Goal: Information Seeking & Learning: Find specific fact

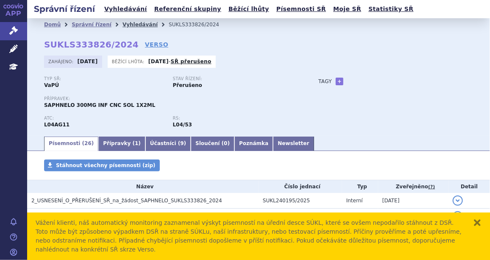
click at [129, 25] on link "Vyhledávání" at bounding box center [139, 25] width 35 height 6
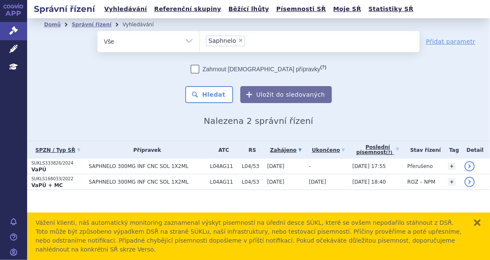
click at [238, 40] on span "×" at bounding box center [240, 40] width 5 height 5
click at [200, 40] on select "Saphnelo" at bounding box center [199, 41] width 0 height 21
select select
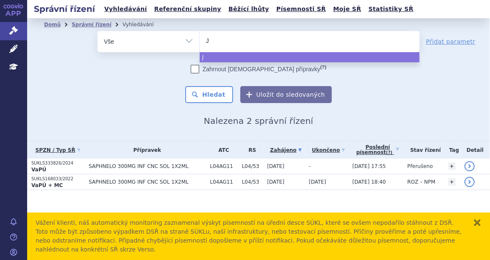
type input "Je"
type input "Jem"
type input "Jempe"
type input "Jemperl"
type input "Jemperli"
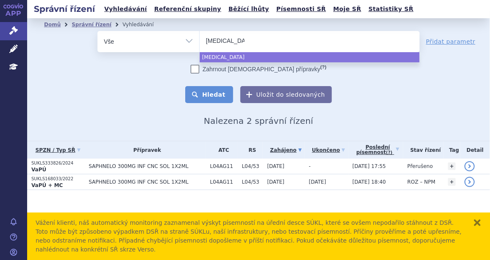
select select "Jemperli"
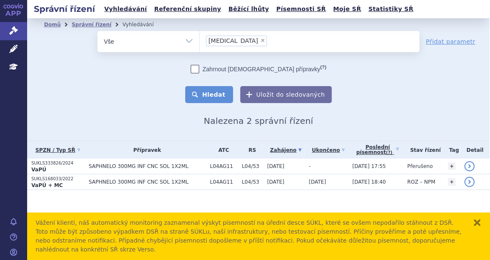
click at [221, 89] on button "Hledat" at bounding box center [209, 94] width 48 height 17
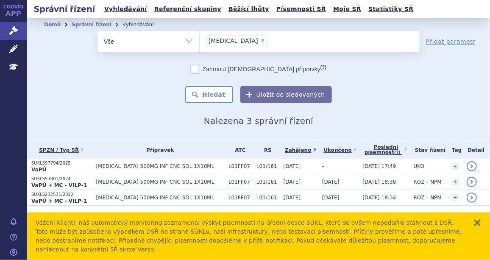
click at [260, 39] on span "×" at bounding box center [262, 40] width 5 height 5
click at [200, 39] on select "Jemperli" at bounding box center [199, 41] width 0 height 21
select select
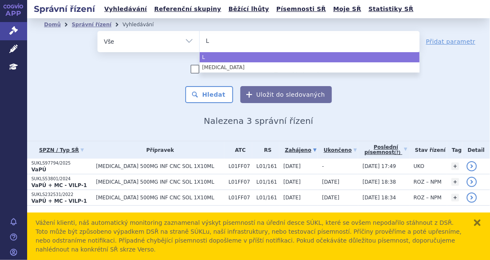
type input "Ly"
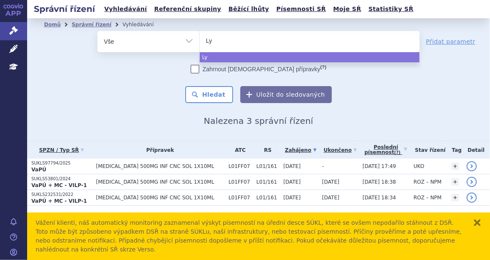
type input "Lyn"
type input "Lynp"
type input "Lynpar"
type input "Lynparz"
type input "Lynparza"
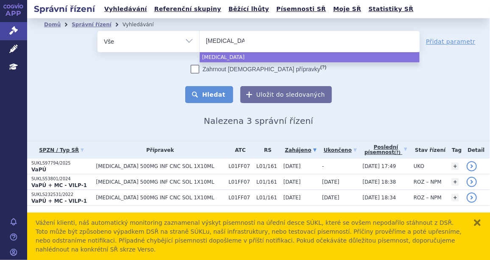
select select "Lynparza"
click at [223, 95] on button "Hledat" at bounding box center [209, 94] width 48 height 17
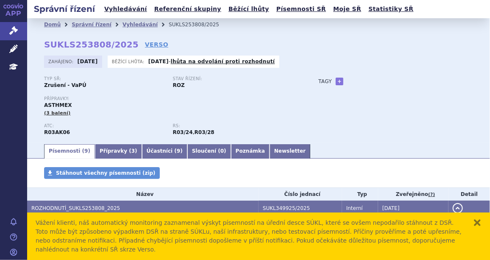
scroll to position [51, 0]
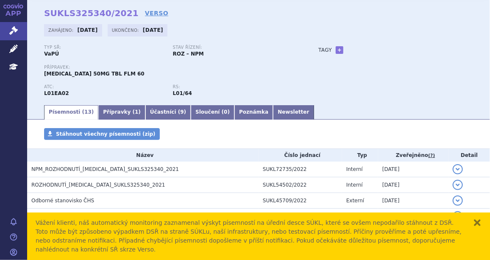
scroll to position [51, 0]
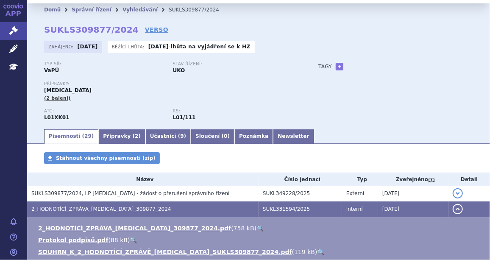
scroll to position [13, 0]
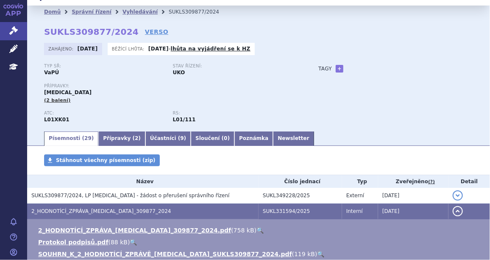
click at [416, 112] on div "Typ SŘ: VaPÚ Stav řízení: UKO Přípravky: LYNPARZA (2 balení) ATC: L01XK01 RS: L…" at bounding box center [258, 97] width 429 height 67
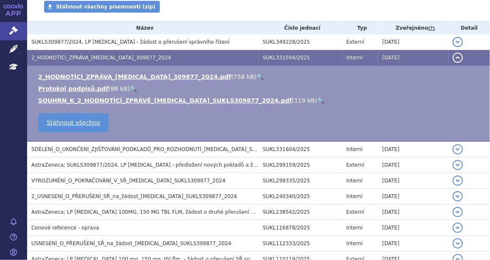
scroll to position [166, 0]
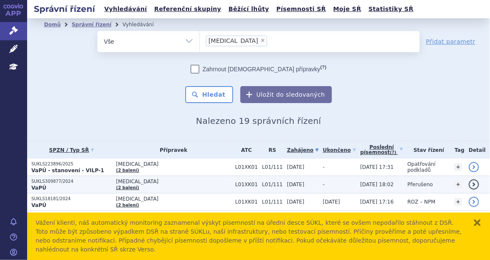
click at [57, 180] on p "SUKLS309877/2024" at bounding box center [71, 181] width 80 height 6
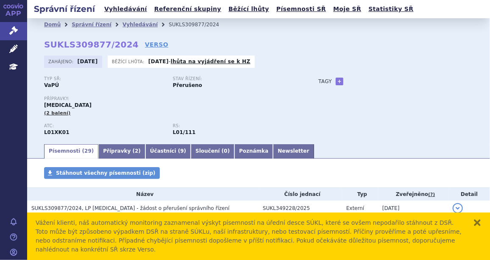
scroll to position [64, 0]
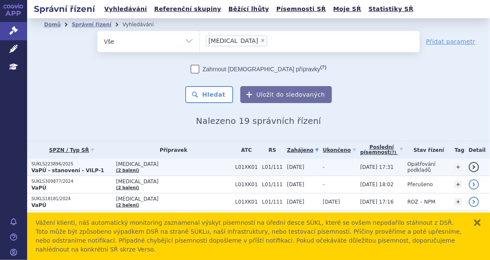
click at [61, 164] on p "SUKLS223896/2025" at bounding box center [71, 164] width 80 height 6
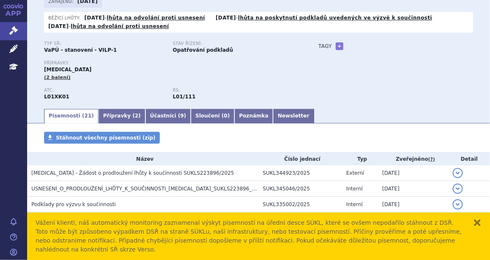
scroll to position [90, 0]
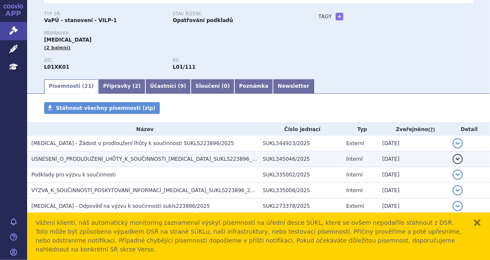
click at [119, 158] on span "USNESENÍ_O_PRODLOUŽENÍ_LHŮTY_K_SOUČINNOSTI_LYNPARZA_SUKLS223896_2025" at bounding box center [147, 159] width 233 height 6
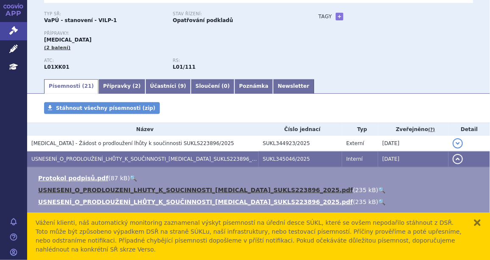
click at [94, 191] on link "USNESENI_O_PRODLOUZENI_LHUTY_K_SOUCINNOSTI_LYNPARZA_SUKLS223896_2025.pdf" at bounding box center [195, 189] width 315 height 7
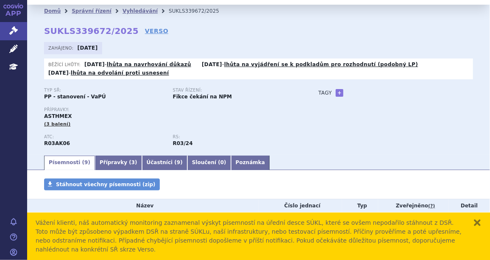
scroll to position [13, 0]
